Goal: Information Seeking & Learning: Find specific fact

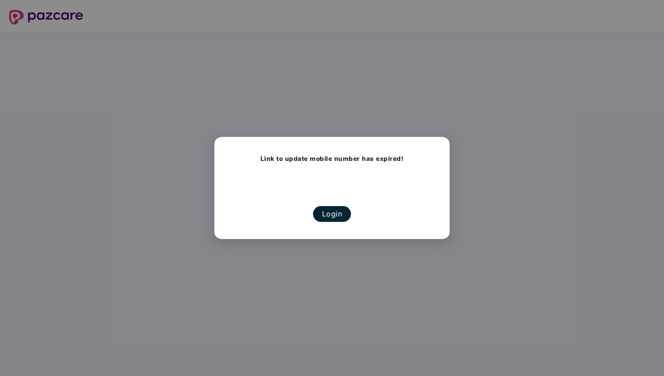
click at [330, 211] on button "Login" at bounding box center [332, 214] width 38 height 16
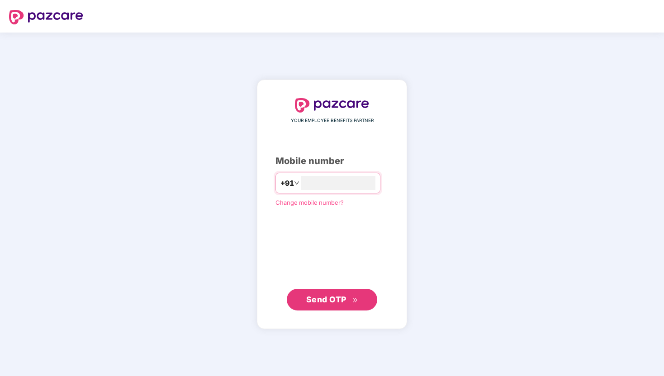
type input "**********"
click at [339, 301] on span "Send OTP" at bounding box center [326, 299] width 40 height 9
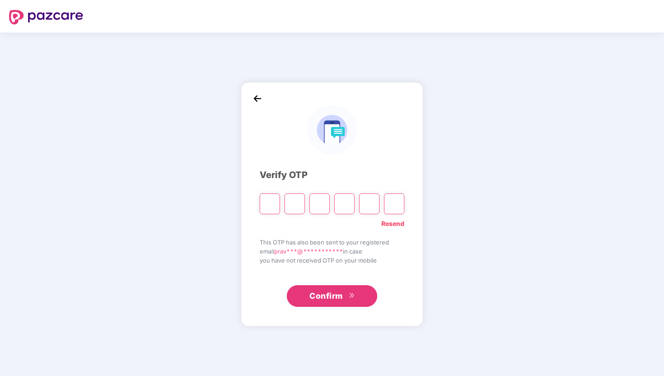
type input "*"
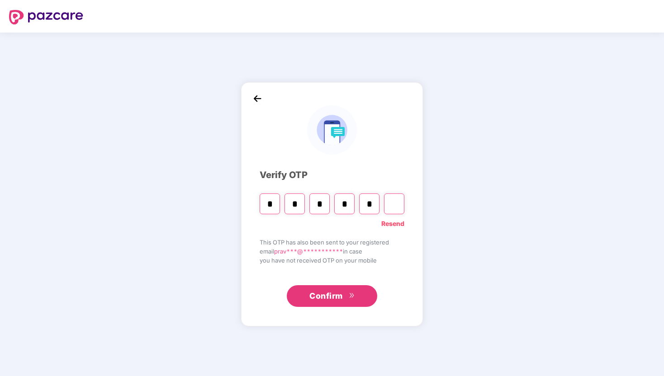
type input "*"
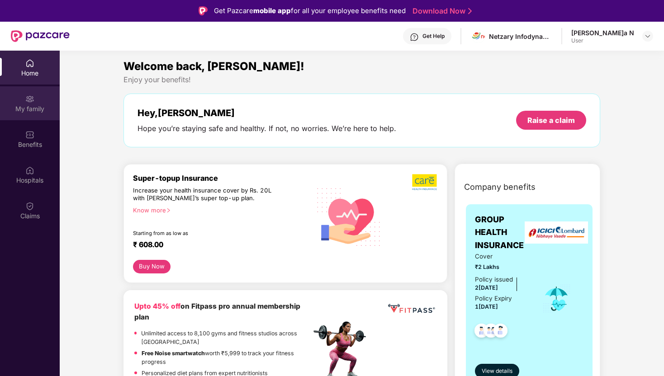
click at [31, 115] on div "My family" at bounding box center [30, 103] width 60 height 34
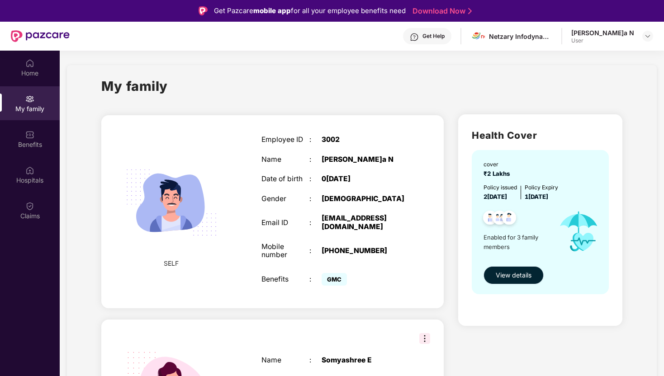
click at [512, 278] on span "View details" at bounding box center [513, 275] width 36 height 10
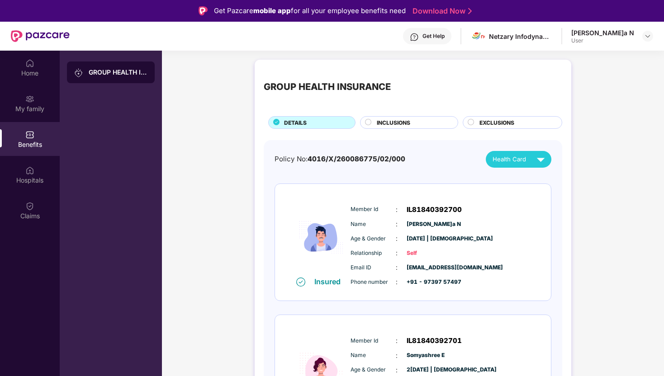
click at [413, 127] on div "INCLUSIONS" at bounding box center [412, 123] width 81 height 10
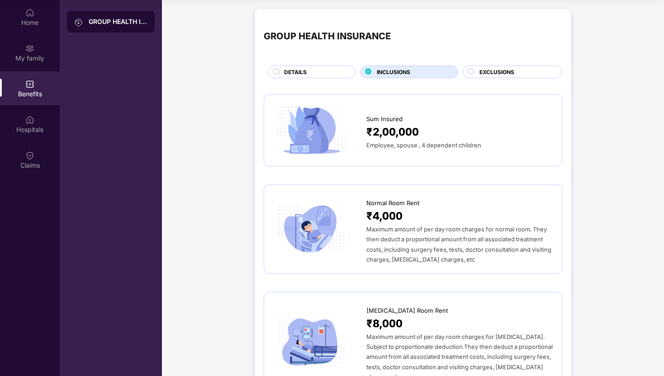
click at [493, 66] on div "EXCLUSIONS" at bounding box center [511, 72] width 99 height 13
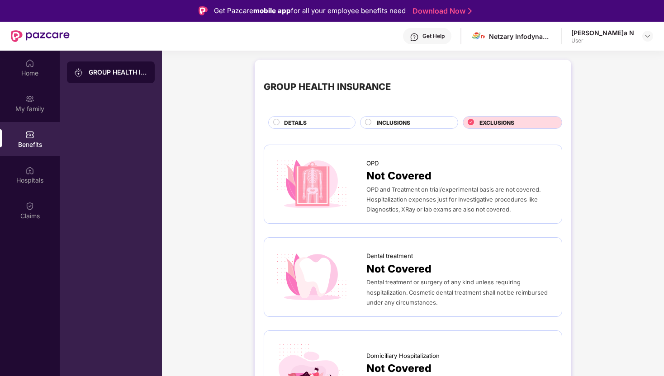
click at [291, 119] on span "DETAILS" at bounding box center [295, 122] width 23 height 9
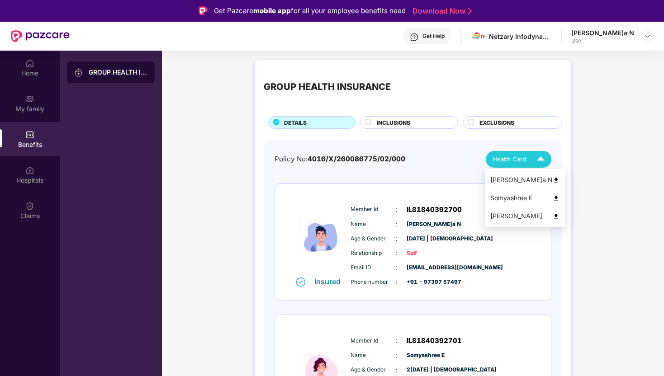
click at [517, 165] on div "Health Card" at bounding box center [520, 159] width 56 height 16
click at [552, 179] on img at bounding box center [555, 180] width 7 height 7
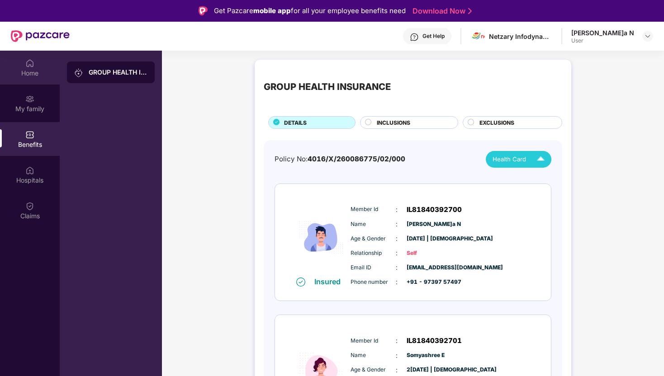
click at [33, 76] on div "Home" at bounding box center [30, 73] width 60 height 9
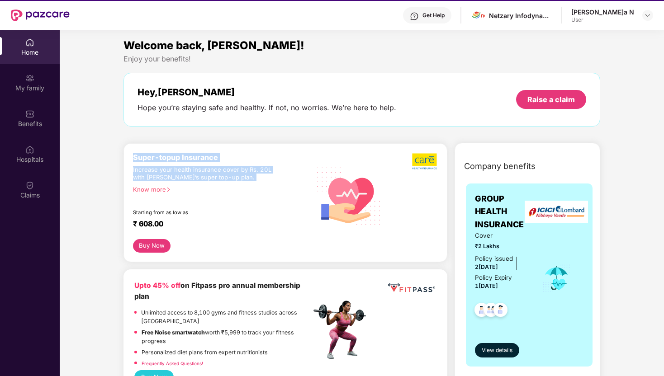
drag, startPoint x: 132, startPoint y: 159, endPoint x: 231, endPoint y: 184, distance: 102.4
click at [231, 184] on div "Super-topup Insurance Increase your health insurance cover by Rs. 20L with [PER…" at bounding box center [285, 202] width 324 height 119
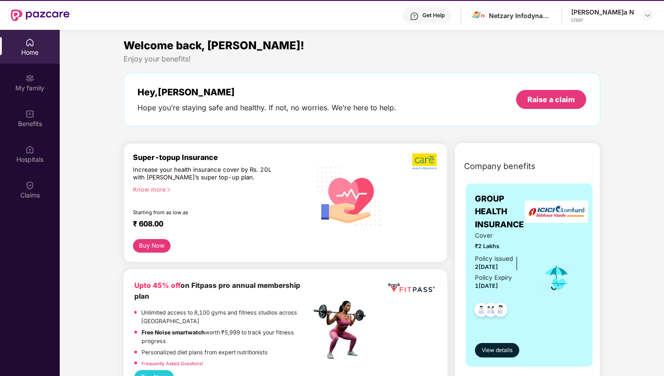
click at [160, 191] on div "Know more" at bounding box center [219, 189] width 172 height 6
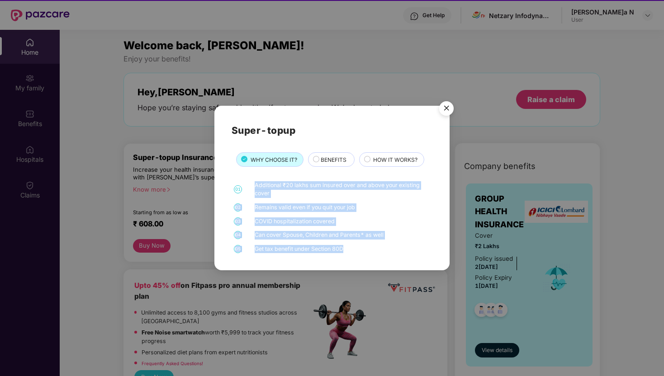
drag, startPoint x: 348, startPoint y: 251, endPoint x: 248, endPoint y: 187, distance: 118.6
click at [248, 187] on div "01 Additional ₹20 lakhs sum insured over and above your existing cover 02 Remai…" at bounding box center [331, 217] width 201 height 72
click at [447, 108] on img "Close" at bounding box center [445, 109] width 25 height 25
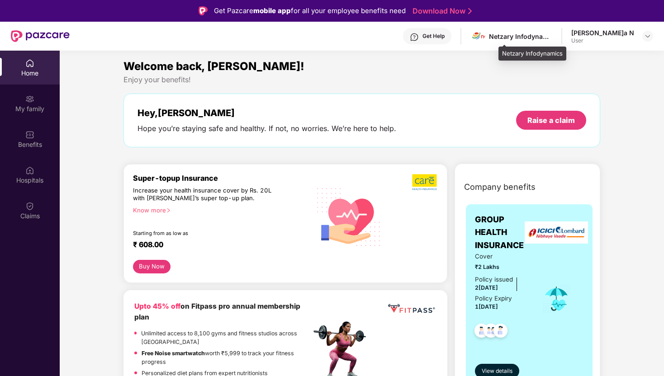
click at [547, 38] on div "Netzary Infodynamics" at bounding box center [520, 36] width 63 height 9
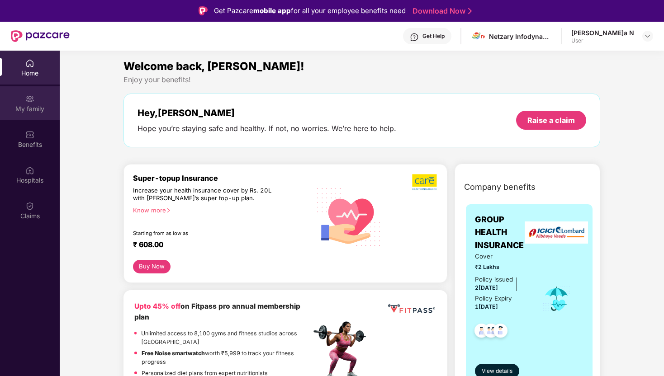
click at [20, 107] on div "My family" at bounding box center [30, 108] width 60 height 9
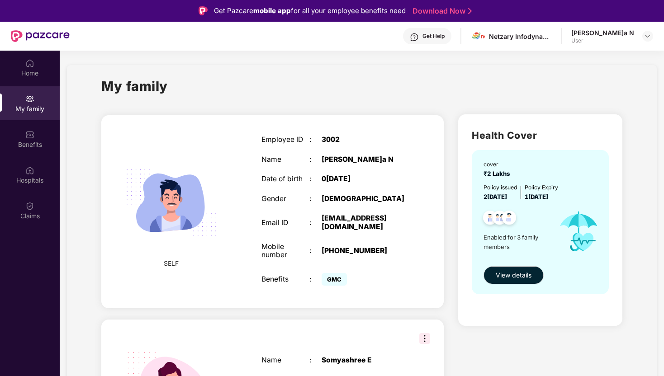
scroll to position [51, 0]
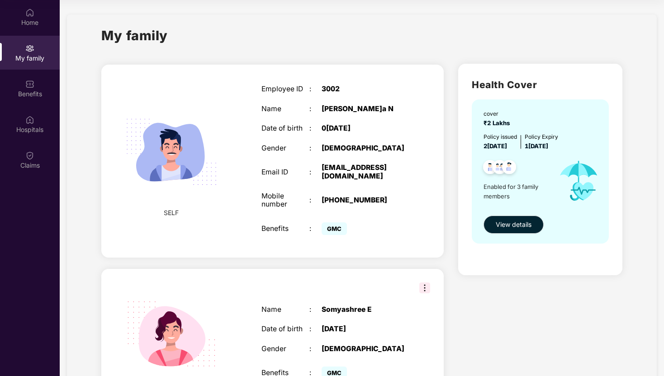
click at [420, 283] on img at bounding box center [424, 288] width 11 height 11
click at [510, 221] on span "View details" at bounding box center [513, 225] width 36 height 10
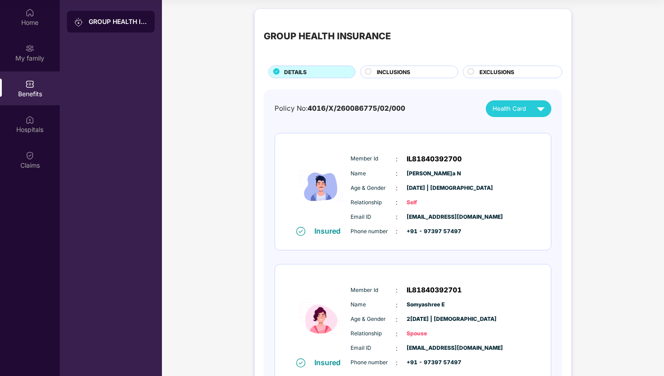
click at [393, 75] on span "INCLUSIONS" at bounding box center [393, 72] width 33 height 9
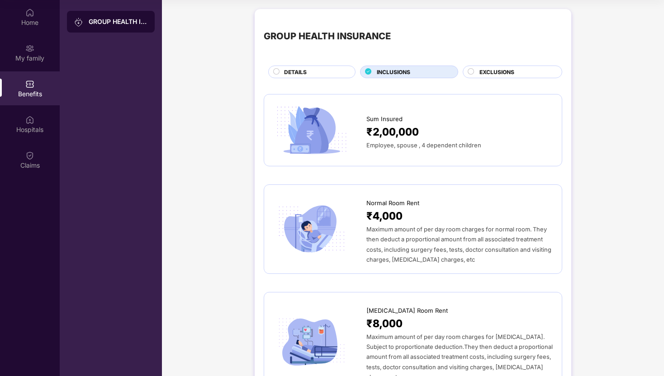
click at [293, 77] on div "DETAILS" at bounding box center [314, 73] width 71 height 10
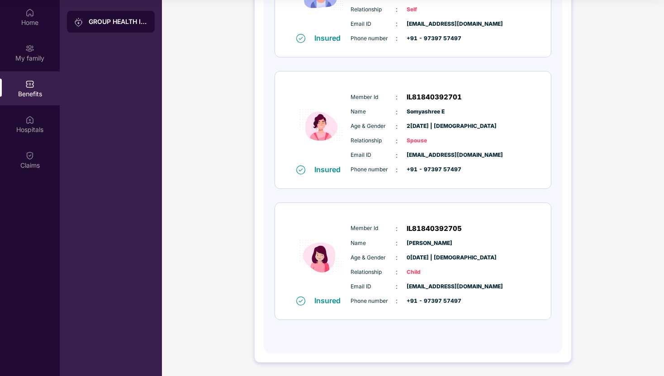
scroll to position [0, 0]
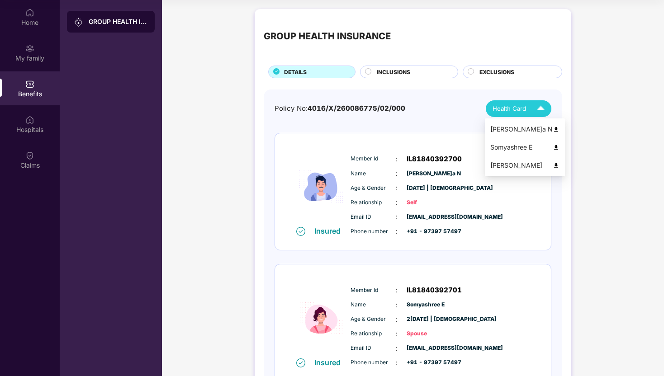
click at [518, 107] on span "Health Card" at bounding box center [508, 108] width 33 height 9
click at [552, 146] on img at bounding box center [555, 147] width 7 height 7
click at [552, 167] on img at bounding box center [555, 165] width 7 height 7
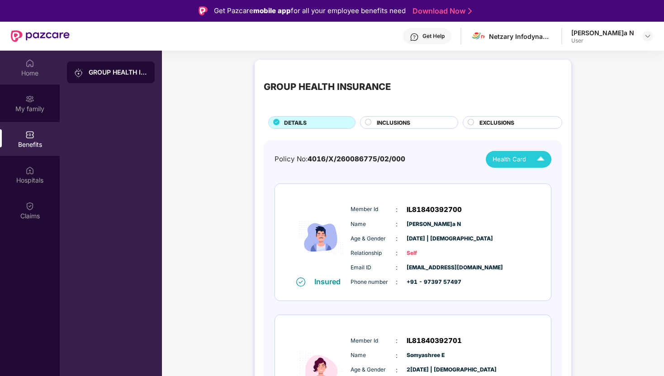
click at [28, 70] on div "Home" at bounding box center [30, 73] width 60 height 9
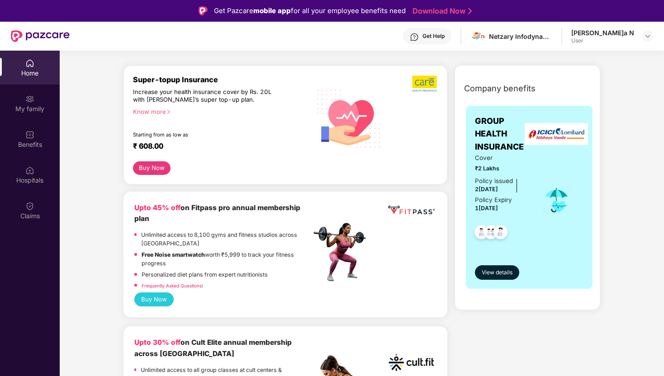
scroll to position [101, 0]
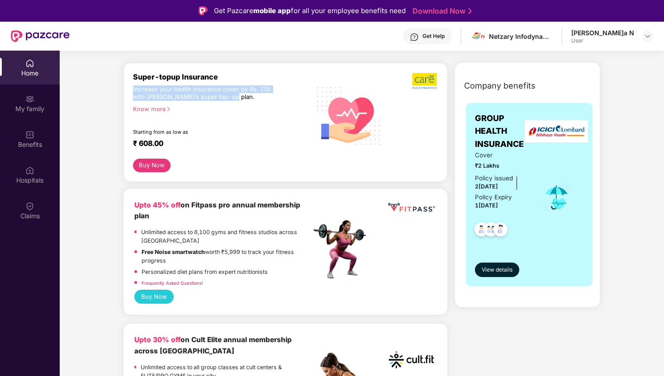
drag, startPoint x: 234, startPoint y: 98, endPoint x: 128, endPoint y: 89, distance: 105.7
click at [128, 89] on div "Super-topup Insurance Increase your health insurance cover by Rs. 20L with [PER…" at bounding box center [285, 122] width 324 height 119
click at [236, 99] on div "Increase your health insurance cover by Rs. 20L with [PERSON_NAME]’s super top-…" at bounding box center [202, 93] width 139 height 16
drag, startPoint x: 236, startPoint y: 99, endPoint x: 123, endPoint y: 76, distance: 115.8
click at [123, 76] on div "Super-topup Insurance Increase your health insurance cover by Rs. 20L with [PER…" at bounding box center [285, 122] width 324 height 119
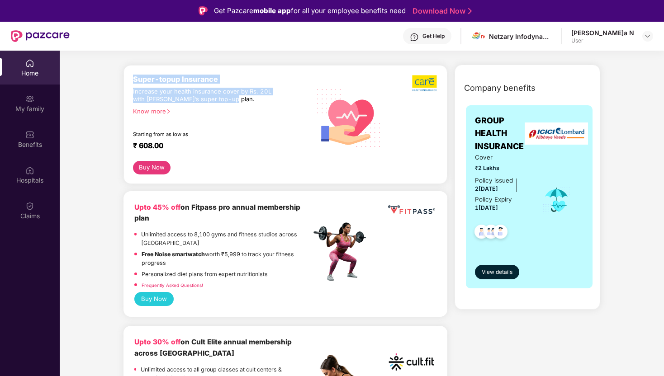
scroll to position [99, 0]
click at [495, 271] on span "View details" at bounding box center [496, 272] width 31 height 9
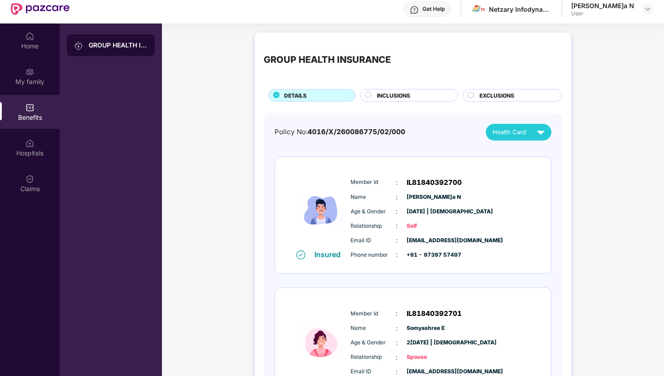
scroll to position [0, 0]
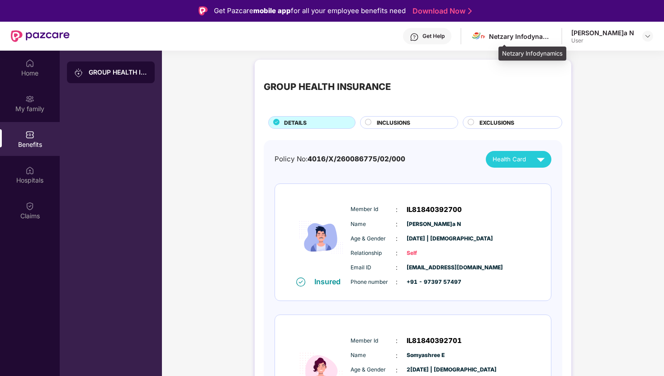
click at [545, 35] on div "Netzary Infodynamics" at bounding box center [520, 36] width 63 height 9
click at [645, 38] on img at bounding box center [647, 36] width 7 height 7
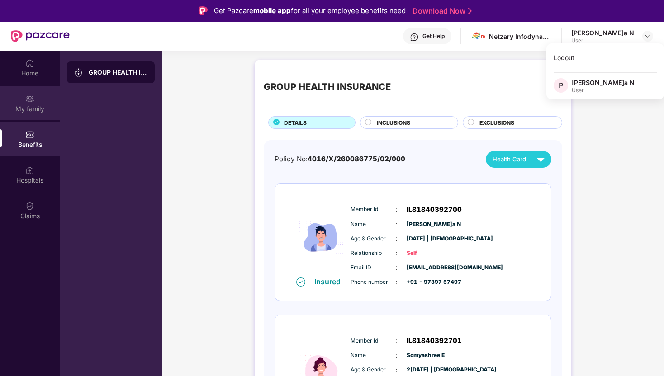
click at [25, 100] on img at bounding box center [29, 98] width 9 height 9
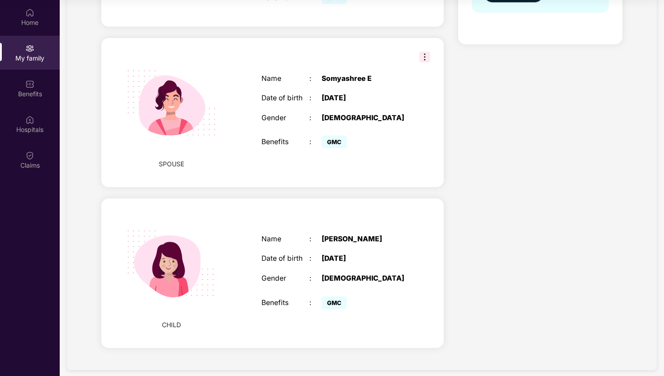
click at [168, 320] on span "CHILD" at bounding box center [171, 325] width 19 height 10
click at [166, 159] on span "SPOUSE" at bounding box center [171, 164] width 25 height 10
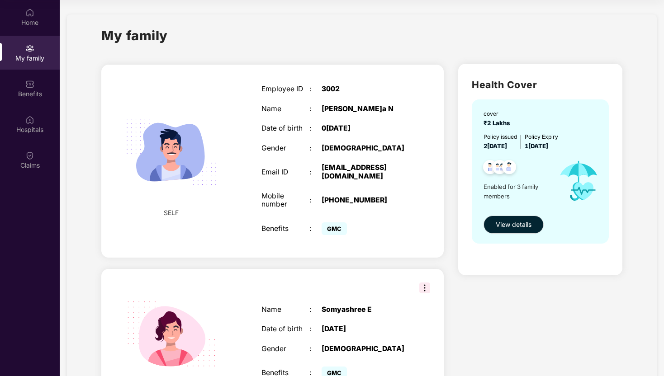
click at [167, 213] on span "SELF" at bounding box center [171, 213] width 15 height 10
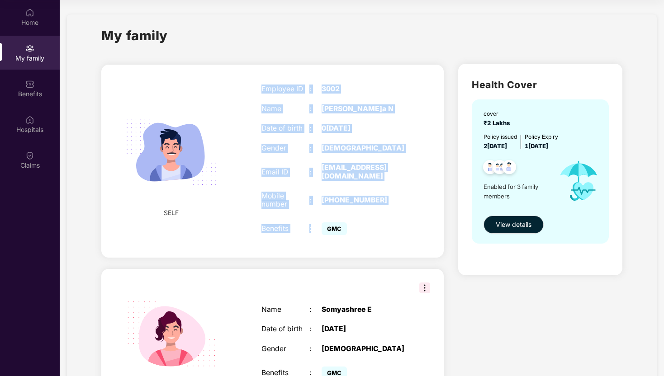
drag, startPoint x: 258, startPoint y: 88, endPoint x: 409, endPoint y: 216, distance: 197.2
click at [409, 216] on div "Employee ID : 3002 Name :[PERSON_NAME] N Date of birth : 0[DEMOGRAPHIC_DATA] Ge…" at bounding box center [333, 161] width 162 height 175
click at [392, 122] on div "Employee ID : 3002 Name :[PERSON_NAME] N Date of birth : 0[DEMOGRAPHIC_DATA] Ge…" at bounding box center [333, 161] width 162 height 175
drag, startPoint x: 352, startPoint y: 231, endPoint x: 291, endPoint y: 69, distance: 172.9
click at [290, 69] on div "SELF Employee ID : 3002 Name : [PERSON_NAME] N Date of birth : [DEMOGRAPHIC_DAT…" at bounding box center [272, 161] width 342 height 193
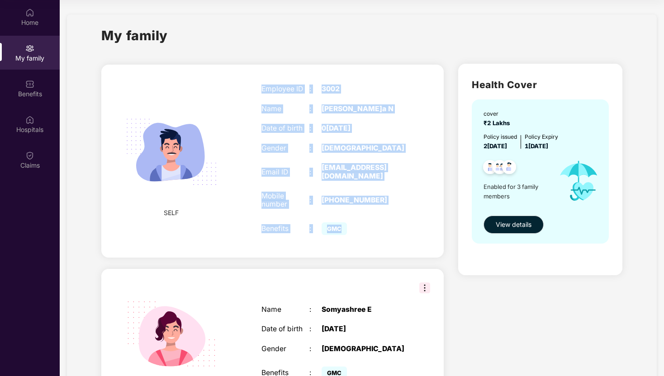
click at [254, 100] on div "Employee ID : 3002 Name :[PERSON_NAME] N Date of birth : 0[DEMOGRAPHIC_DATA] Ge…" at bounding box center [333, 161] width 162 height 175
drag, startPoint x: 258, startPoint y: 87, endPoint x: 436, endPoint y: 234, distance: 230.6
click at [436, 234] on div "SELF Employee ID : 3002 Name : [PERSON_NAME] N Date of birth : [DEMOGRAPHIC_DAT…" at bounding box center [272, 161] width 342 height 193
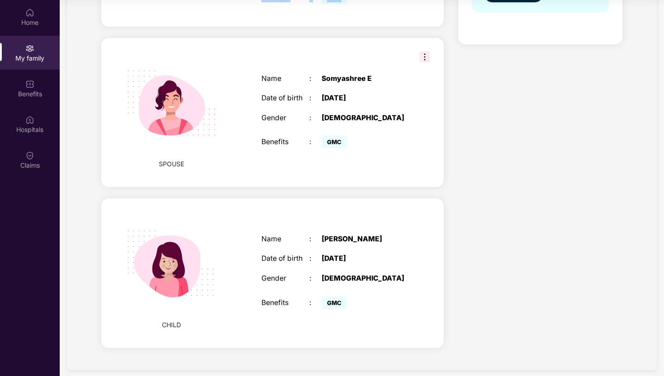
click at [428, 52] on img at bounding box center [424, 57] width 11 height 11
click at [407, 263] on div "Name : [PERSON_NAME] Date of birth : [DEMOGRAPHIC_DATA] Gender : [DEMOGRAPHIC_D…" at bounding box center [333, 273] width 162 height 99
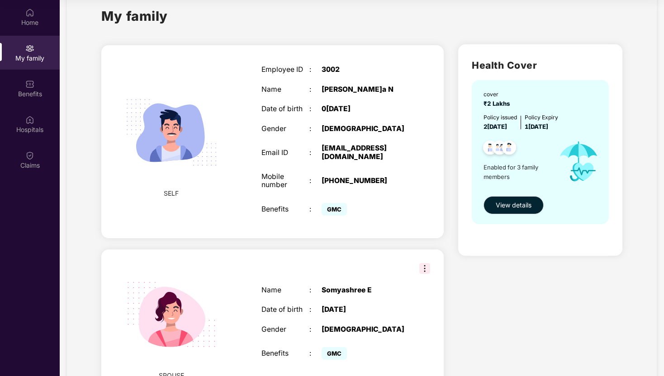
click at [363, 183] on div "Employee ID : 3002 Name :[PERSON_NAME] N Date of birth : 0[DEMOGRAPHIC_DATA] Ge…" at bounding box center [333, 141] width 162 height 175
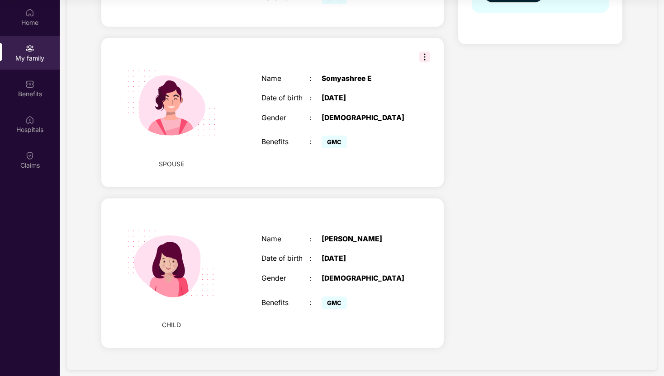
click at [170, 159] on span "SPOUSE" at bounding box center [171, 164] width 25 height 10
click at [166, 320] on span "CHILD" at bounding box center [171, 325] width 19 height 10
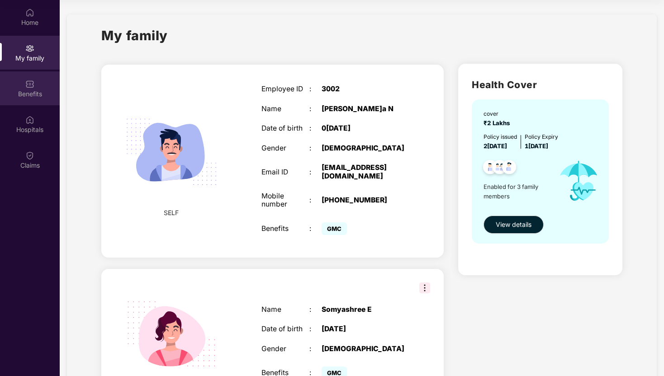
click at [36, 99] on div "Benefits" at bounding box center [30, 88] width 60 height 34
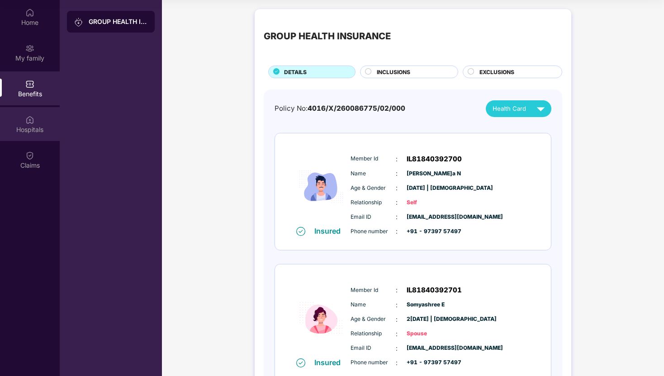
click at [19, 131] on div "Hospitals" at bounding box center [30, 129] width 60 height 9
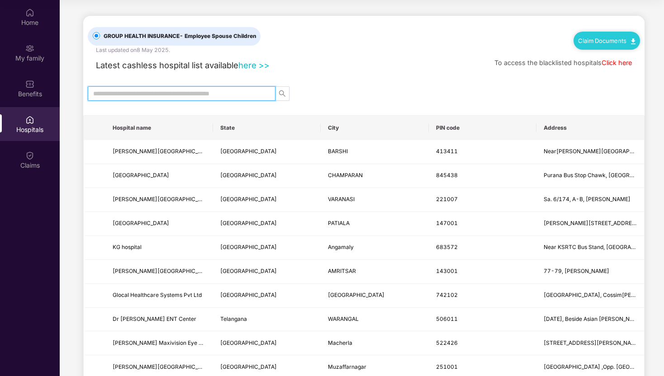
click at [176, 89] on input "text" at bounding box center [178, 94] width 170 height 10
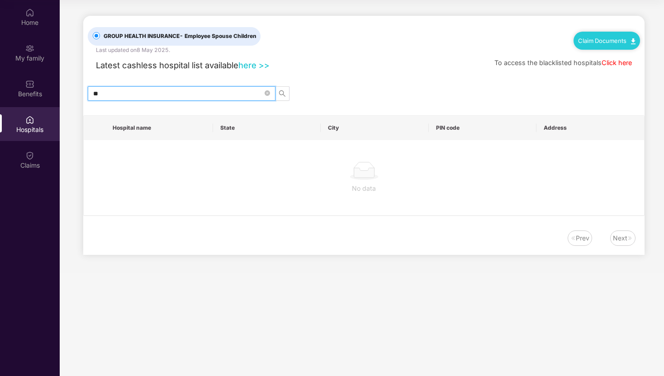
type input "*"
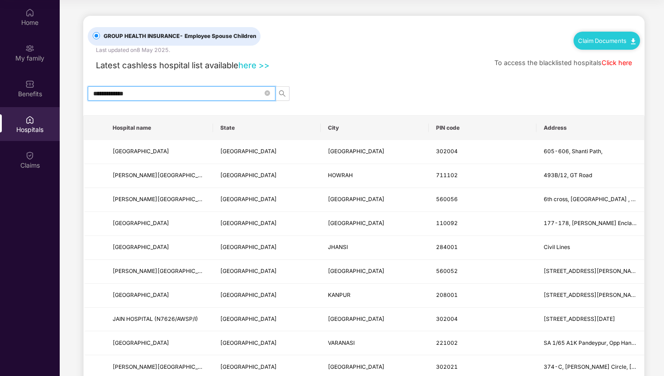
type input "**********"
click at [255, 65] on link "here >>" at bounding box center [253, 65] width 31 height 10
